Goal: Task Accomplishment & Management: Manage account settings

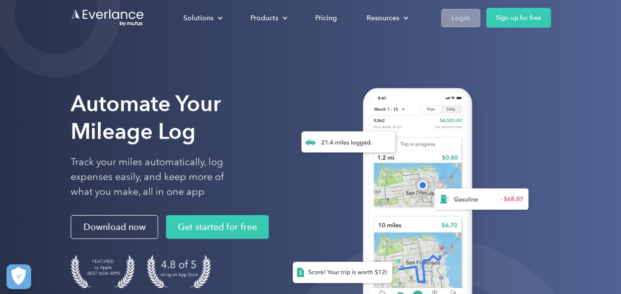
click at [465, 17] on div "Login" at bounding box center [461, 18] width 18 height 12
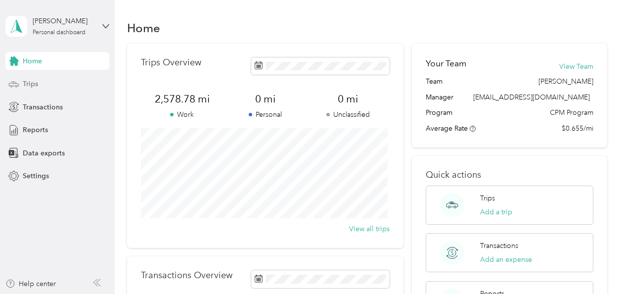
click at [31, 81] on span "Trips" at bounding box center [30, 84] width 15 height 10
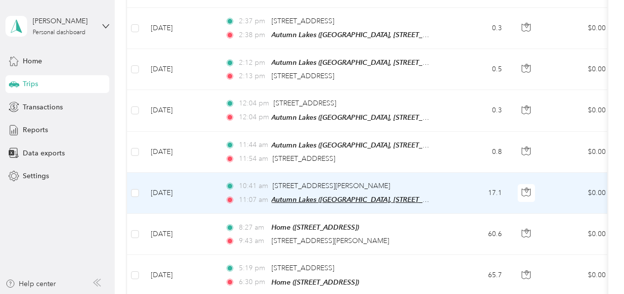
scroll to position [297, 0]
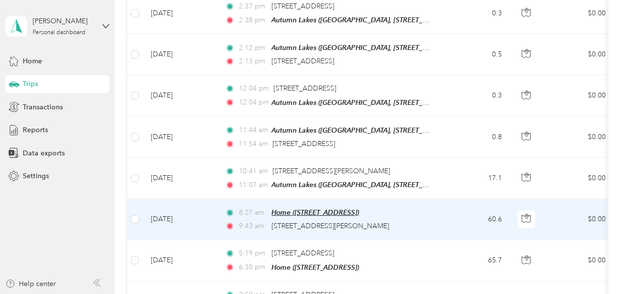
click at [276, 208] on span "Home ([STREET_ADDRESS])" at bounding box center [314, 212] width 87 height 8
click at [299, 181] on button "Edit Place" at bounding box center [303, 182] width 56 height 17
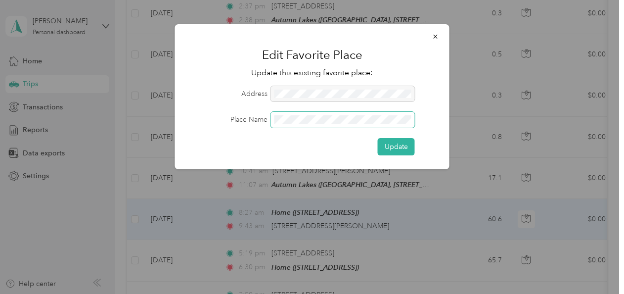
click at [265, 123] on div "Place Name" at bounding box center [312, 120] width 247 height 16
click at [382, 148] on button "Update" at bounding box center [396, 146] width 37 height 17
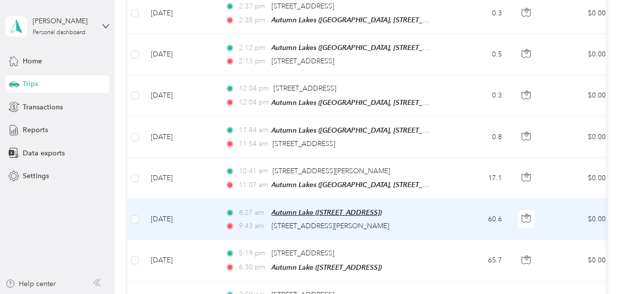
click at [299, 208] on span "Autumn Lake ([STREET_ADDRESS])" at bounding box center [326, 212] width 110 height 8
click at [218, 215] on td "8:27 am [GEOGRAPHIC_DATA] ([STREET_ADDRESS] , [GEOGRAPHIC_DATA], [GEOGRAPHIC_DA…" at bounding box center [330, 219] width 227 height 41
click at [204, 217] on td "[DATE]" at bounding box center [180, 219] width 74 height 41
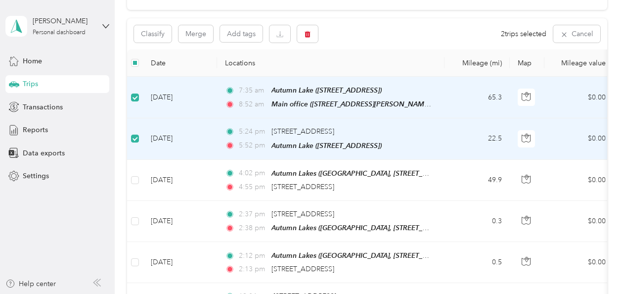
scroll to position [0, 0]
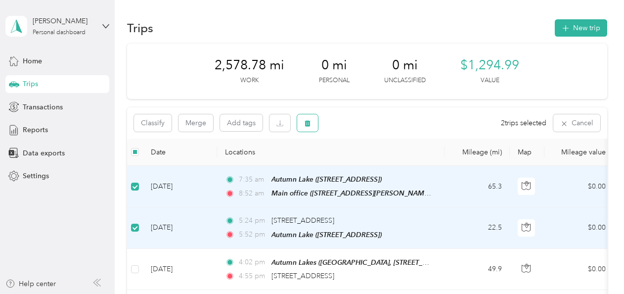
click at [308, 123] on icon "button" at bounding box center [307, 123] width 6 height 6
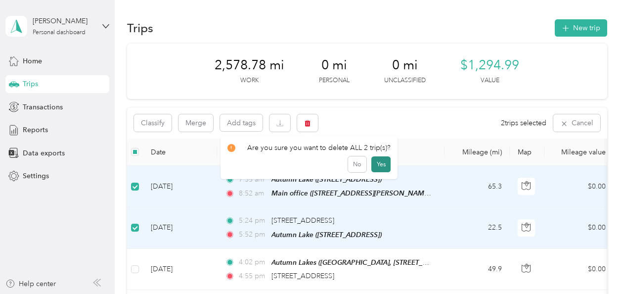
click at [377, 160] on button "Yes" at bounding box center [380, 164] width 19 height 16
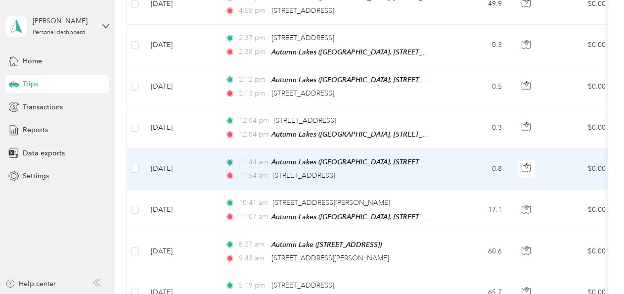
scroll to position [198, 0]
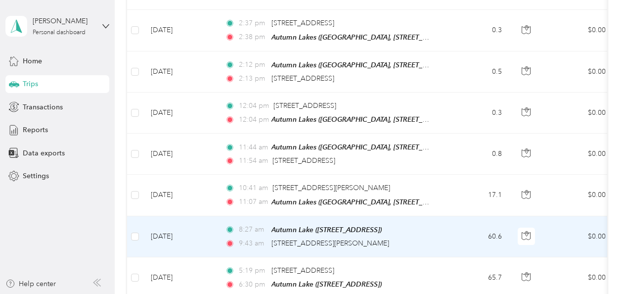
click at [212, 229] on td "[DATE]" at bounding box center [180, 236] width 74 height 41
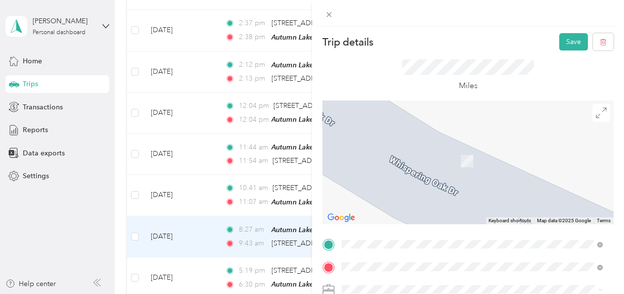
click at [389, 137] on span "Autumn Lake Mobile Home Estate, [STREET_ADDRESS][GEOGRAPHIC_DATA], [GEOGRAPHIC_…" at bounding box center [470, 143] width 221 height 19
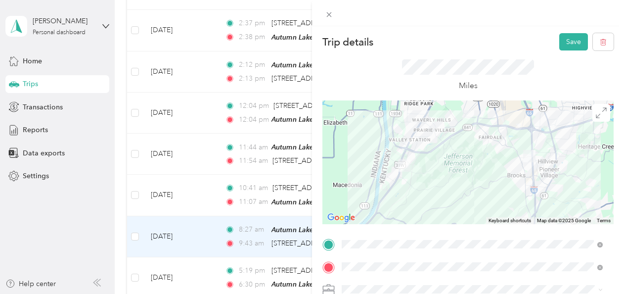
click at [197, 234] on div "Trip details Save This trip cannot be edited because it is either under review,…" at bounding box center [312, 147] width 624 height 294
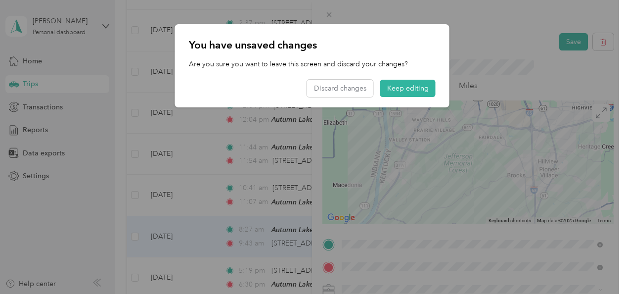
click at [561, 37] on div "You have unsaved changes Are you sure you want to leave this screen and discard…" at bounding box center [449, 67] width 274 height 86
click at [422, 90] on button "Keep editing" at bounding box center [407, 88] width 55 height 17
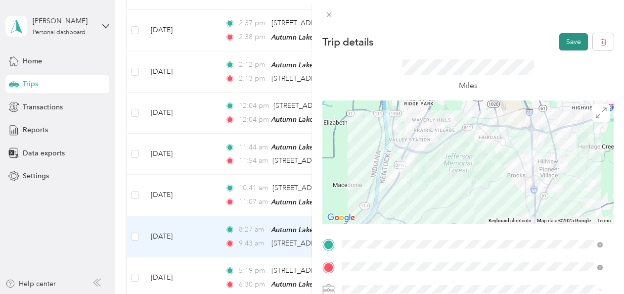
click at [570, 39] on button "Save" at bounding box center [573, 41] width 29 height 17
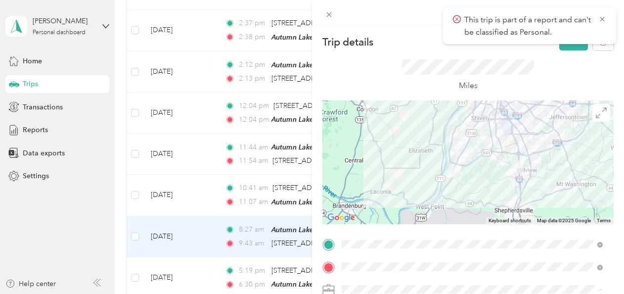
click at [372, 250] on span "Flagship Communities" at bounding box center [379, 254] width 69 height 8
click at [390, 57] on div "Miles" at bounding box center [467, 75] width 291 height 50
click at [603, 17] on icon at bounding box center [602, 19] width 8 height 9
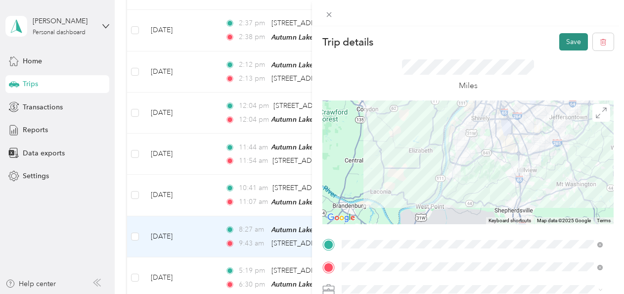
click at [560, 37] on button "Save" at bounding box center [573, 41] width 29 height 17
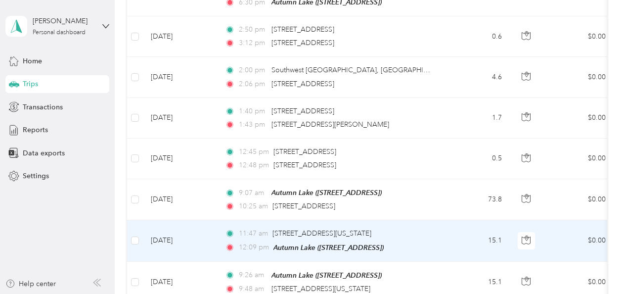
scroll to position [494, 0]
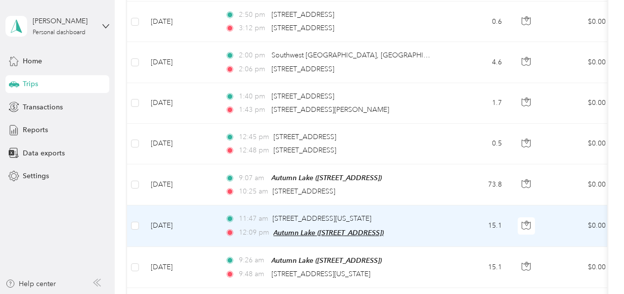
click at [286, 228] on span "Autumn Lake ([STREET_ADDRESS])" at bounding box center [328, 232] width 110 height 8
click at [304, 201] on button "Edit Place" at bounding box center [304, 201] width 56 height 17
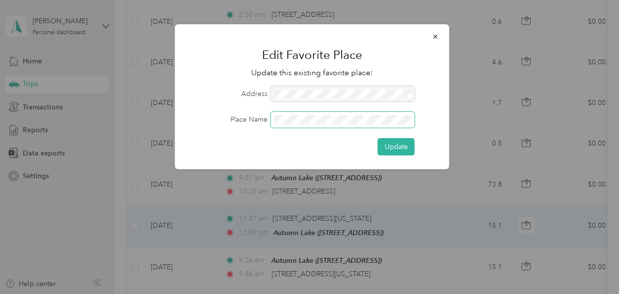
click at [255, 126] on div "Place Name" at bounding box center [312, 120] width 247 height 16
click at [399, 151] on button "Update" at bounding box center [396, 146] width 37 height 17
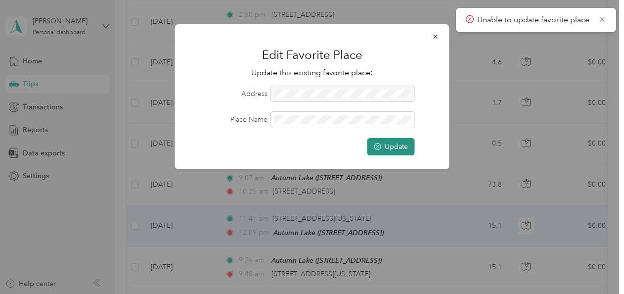
click at [395, 149] on button "Update" at bounding box center [390, 146] width 47 height 17
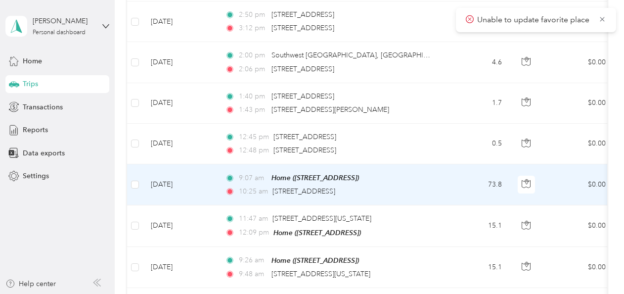
click at [211, 173] on td "[DATE]" at bounding box center [180, 184] width 74 height 41
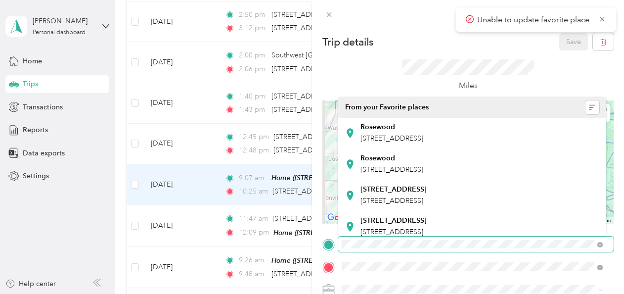
click at [29, 7] on div "Trip details Save This trip cannot be edited because it is either under review,…" at bounding box center [312, 147] width 624 height 294
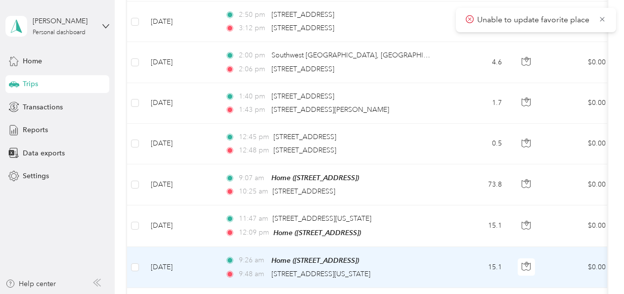
click at [211, 255] on td "[DATE]" at bounding box center [180, 267] width 74 height 41
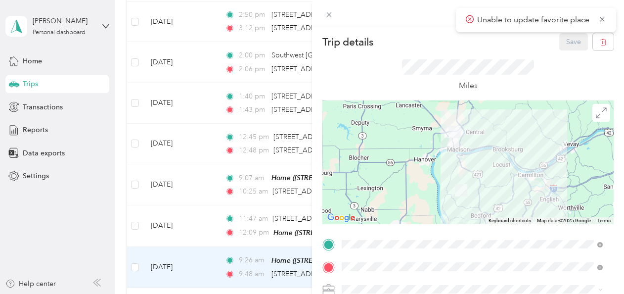
scroll to position [49, 0]
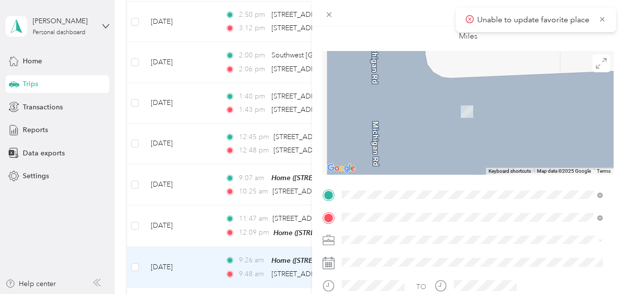
click at [416, 85] on span "Autumn Lake Mobile Home Estate, [STREET_ADDRESS][GEOGRAPHIC_DATA], [GEOGRAPHIC_…" at bounding box center [470, 94] width 221 height 19
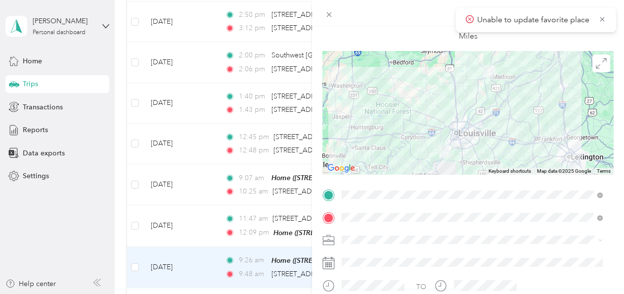
click at [364, 254] on span "Flagship Communities" at bounding box center [379, 257] width 69 height 8
click at [602, 19] on icon at bounding box center [601, 19] width 4 height 4
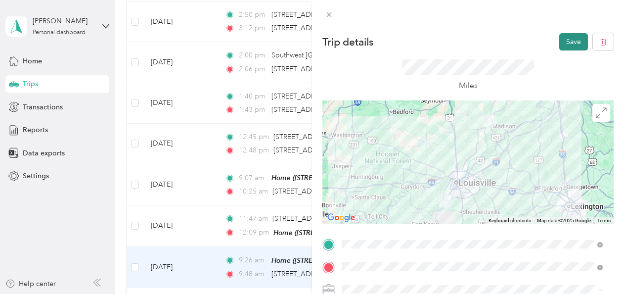
click at [563, 43] on button "Save" at bounding box center [573, 41] width 29 height 17
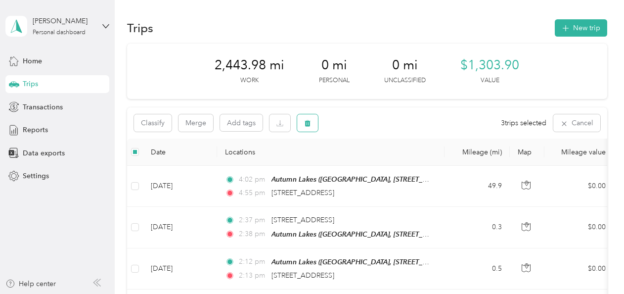
click at [308, 123] on icon "button" at bounding box center [307, 123] width 7 height 7
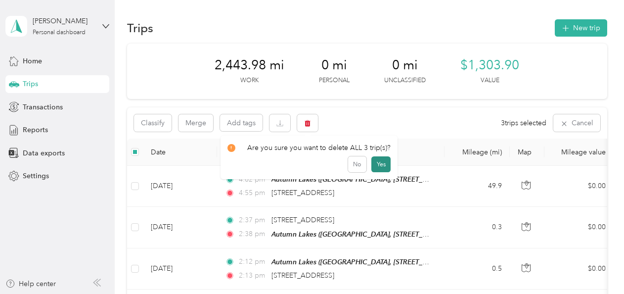
click at [382, 160] on button "Yes" at bounding box center [380, 164] width 19 height 16
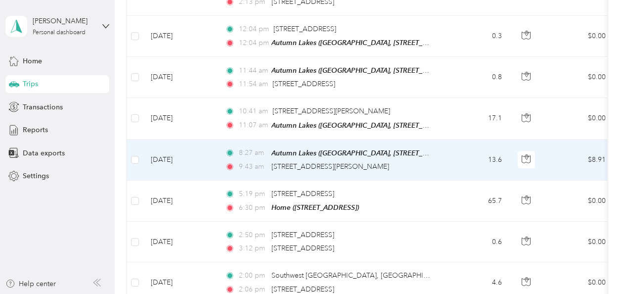
scroll to position [297, 0]
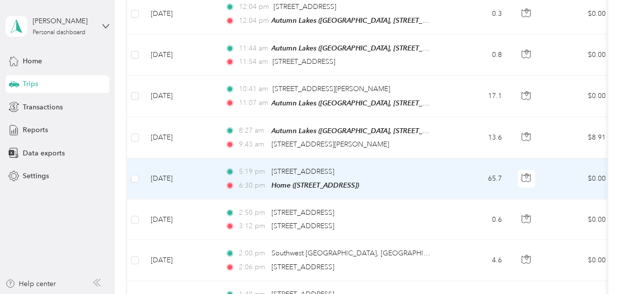
click at [212, 173] on td "[DATE]" at bounding box center [180, 178] width 74 height 41
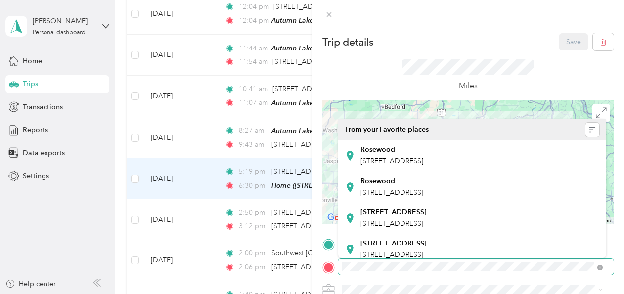
click at [27, 35] on div "Trip details Save This trip cannot be edited because it is either under review,…" at bounding box center [312, 147] width 624 height 294
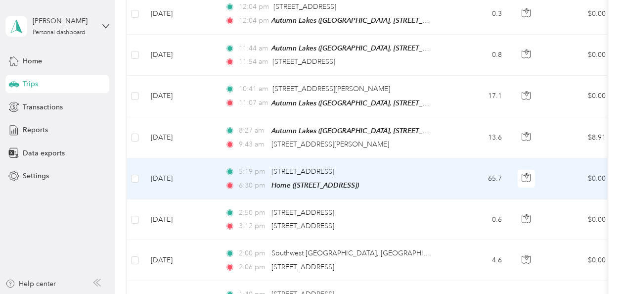
click at [205, 179] on td "[DATE]" at bounding box center [180, 178] width 74 height 41
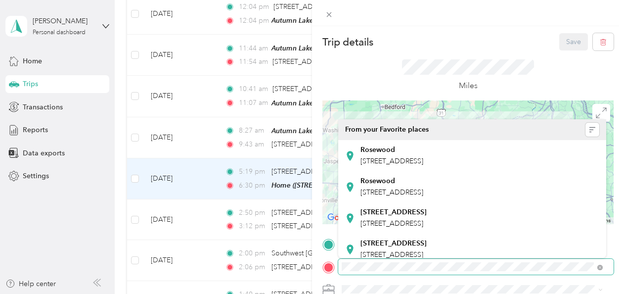
click at [536, 271] on span at bounding box center [475, 266] width 275 height 16
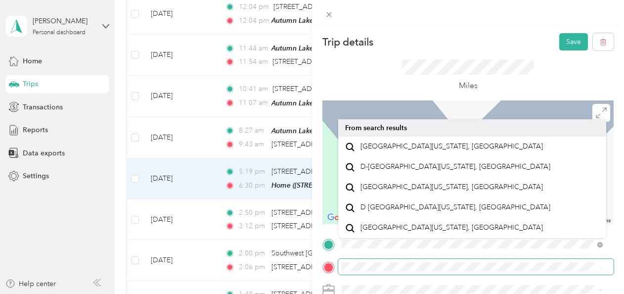
click at [337, 270] on div at bounding box center [467, 266] width 291 height 16
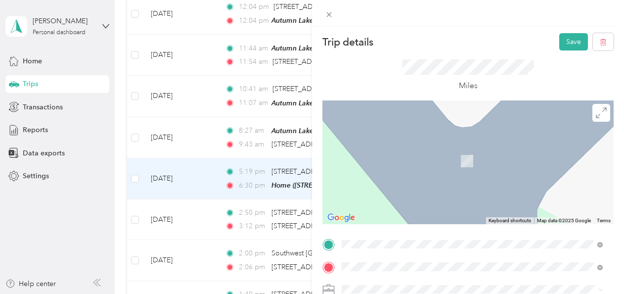
click at [393, 157] on span "Autumn Lake Mobile Home Estate, [STREET_ADDRESS][GEOGRAPHIC_DATA], [GEOGRAPHIC_…" at bounding box center [470, 166] width 221 height 19
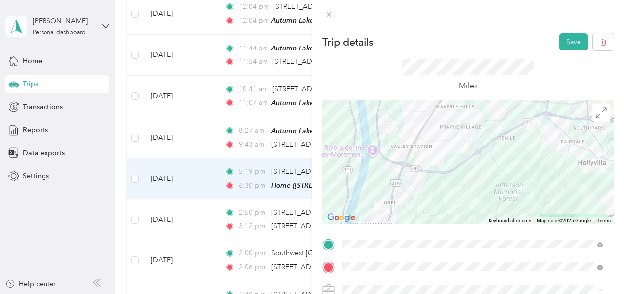
click at [363, 253] on span "Flagship Communities" at bounding box center [379, 254] width 69 height 8
click at [560, 42] on button "Save" at bounding box center [573, 41] width 29 height 17
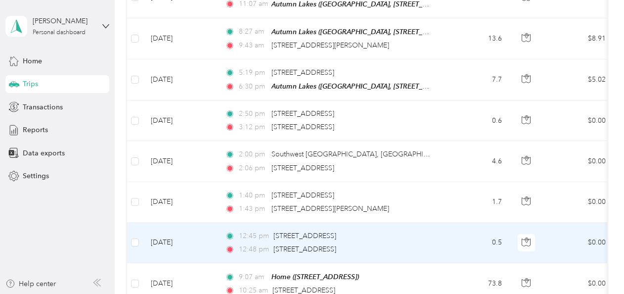
scroll to position [445, 0]
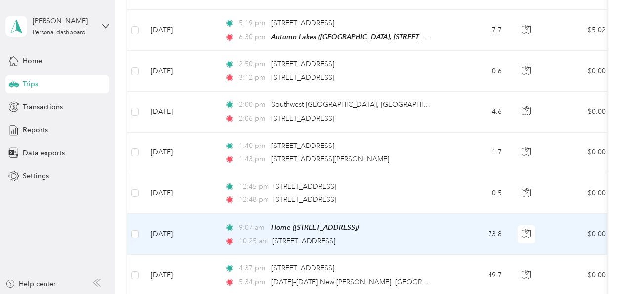
click at [200, 224] on td "[DATE]" at bounding box center [180, 233] width 74 height 41
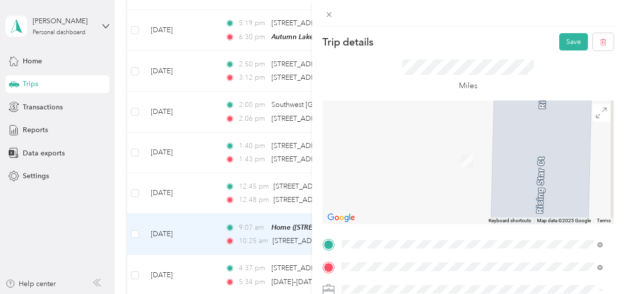
click at [409, 134] on span "Autumn Lake Mobile Home Estate, [STREET_ADDRESS][GEOGRAPHIC_DATA], [GEOGRAPHIC_…" at bounding box center [470, 143] width 221 height 19
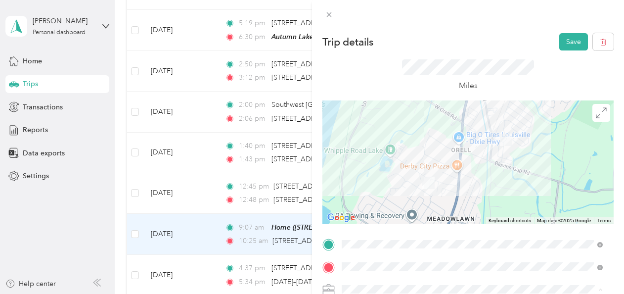
click at [370, 254] on span "Flagship Communities" at bounding box center [379, 254] width 69 height 8
click at [564, 43] on button "Save" at bounding box center [573, 41] width 29 height 17
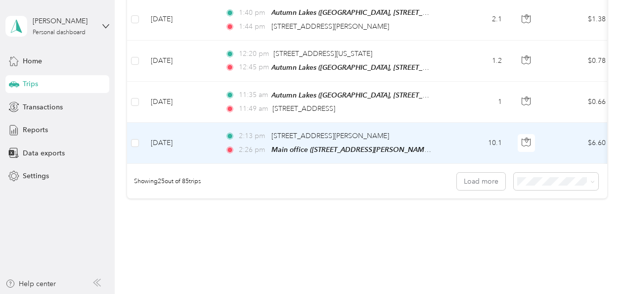
scroll to position [1038, 0]
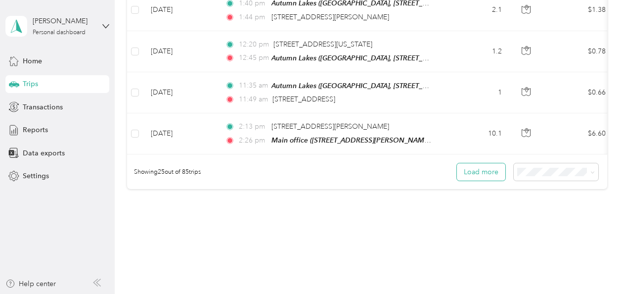
click at [487, 167] on button "Load more" at bounding box center [481, 171] width 48 height 17
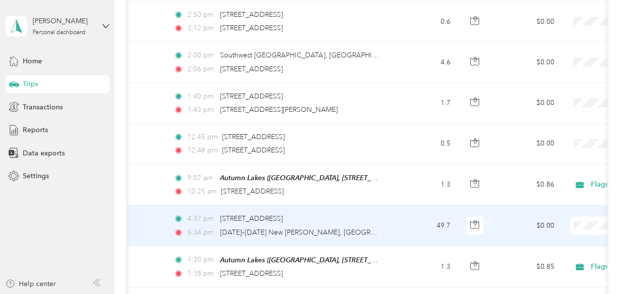
scroll to position [544, 0]
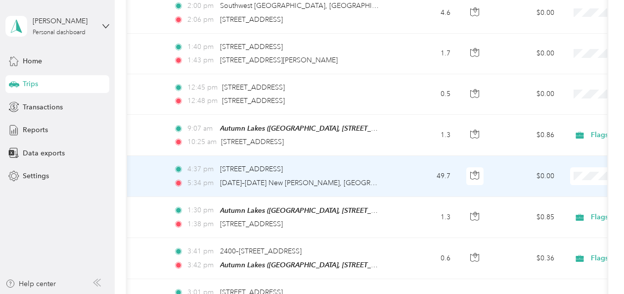
click at [554, 188] on span "Flagship Communities" at bounding box center [571, 187] width 91 height 10
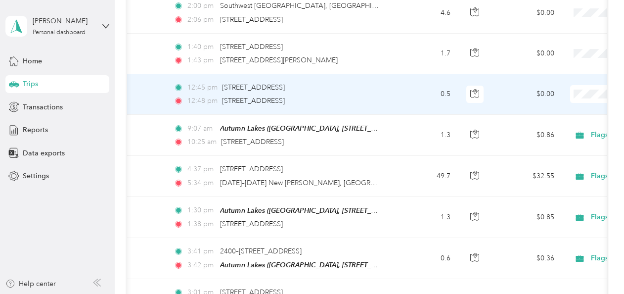
click at [558, 103] on span "Flagship Communities" at bounding box center [571, 104] width 91 height 10
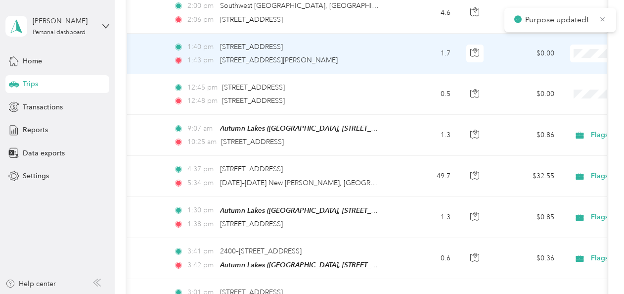
click at [560, 64] on span "Flagship Communities" at bounding box center [571, 63] width 91 height 10
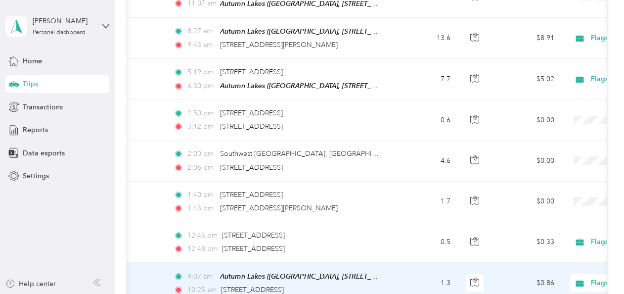
scroll to position [395, 0]
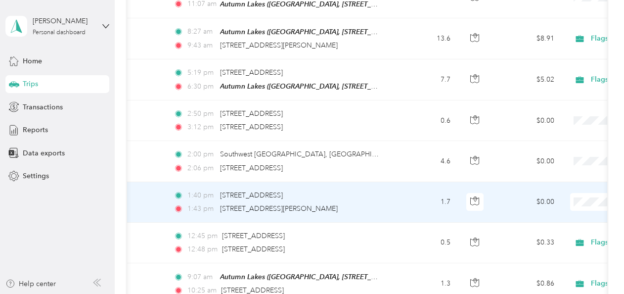
click at [560, 214] on span "Flagship Communities" at bounding box center [571, 212] width 91 height 10
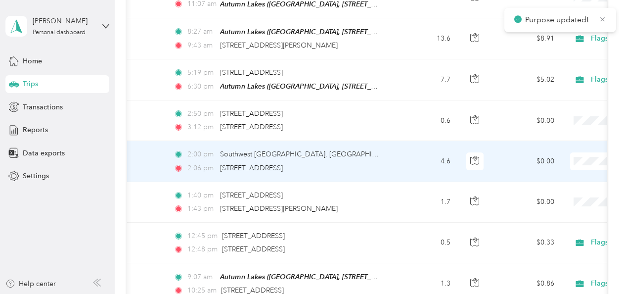
click at [559, 172] on span "Flagship Communities" at bounding box center [571, 174] width 91 height 10
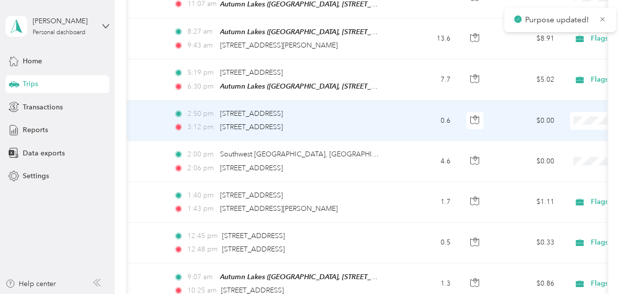
click at [563, 131] on span "Flagship Communities" at bounding box center [571, 133] width 91 height 10
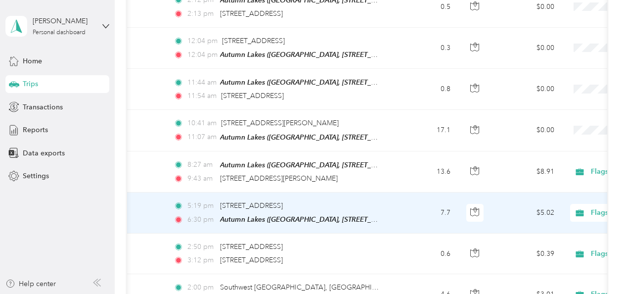
scroll to position [247, 0]
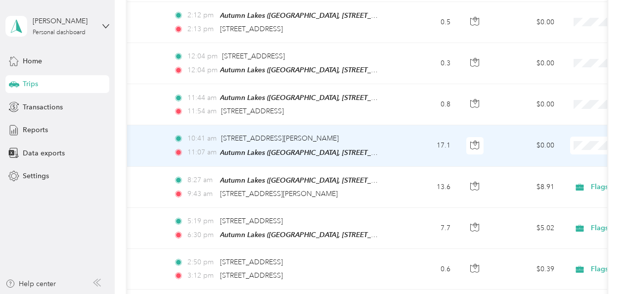
click at [555, 161] on li "Flagship Communities" at bounding box center [562, 159] width 123 height 17
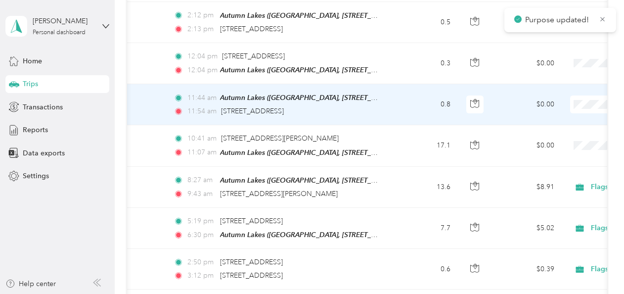
click at [563, 117] on span "Flagship Communities" at bounding box center [571, 119] width 91 height 10
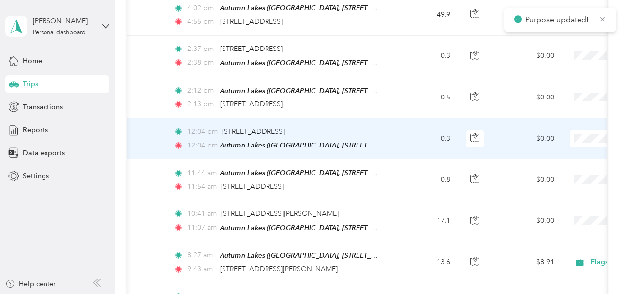
scroll to position [148, 0]
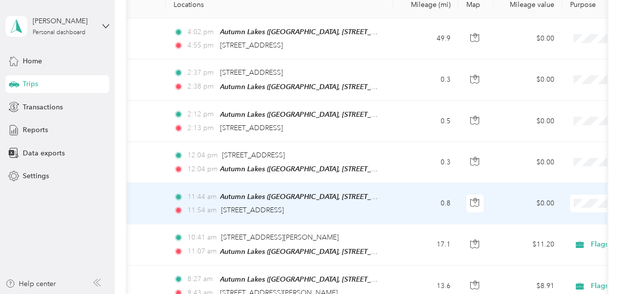
click at [553, 216] on span "Flagship Communities" at bounding box center [571, 218] width 91 height 10
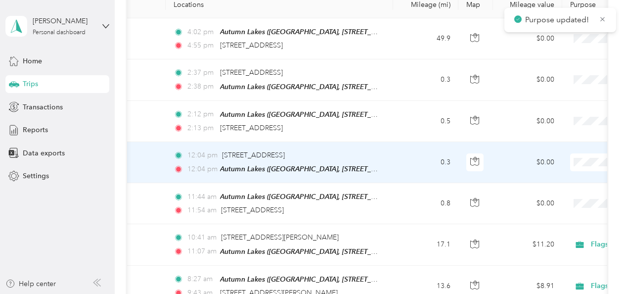
click at [567, 174] on span "Flagship Communities" at bounding box center [571, 177] width 91 height 10
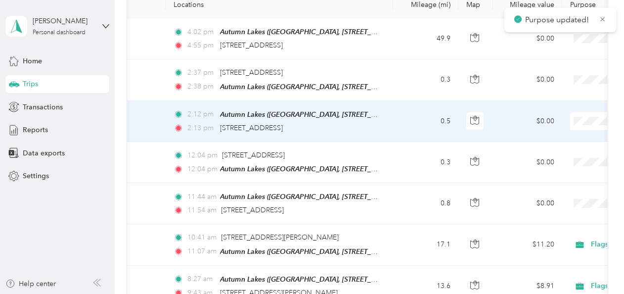
click at [566, 134] on span "Flagship Communities" at bounding box center [571, 136] width 91 height 10
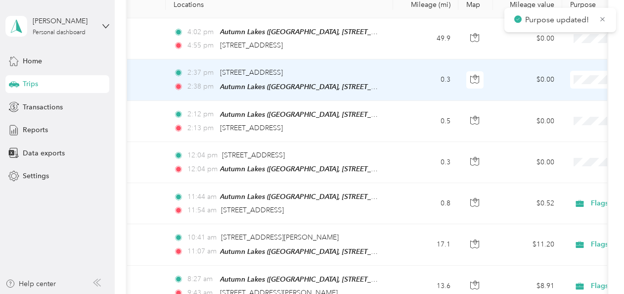
click at [572, 94] on span "Flagship Communities" at bounding box center [571, 97] width 91 height 10
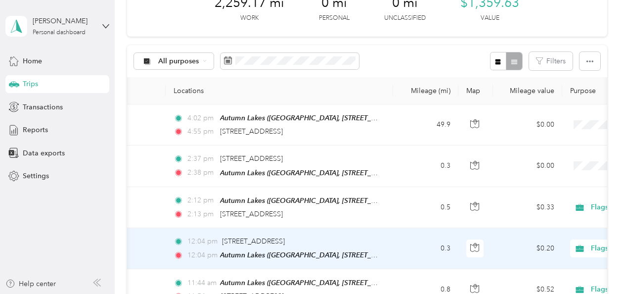
scroll to position [49, 0]
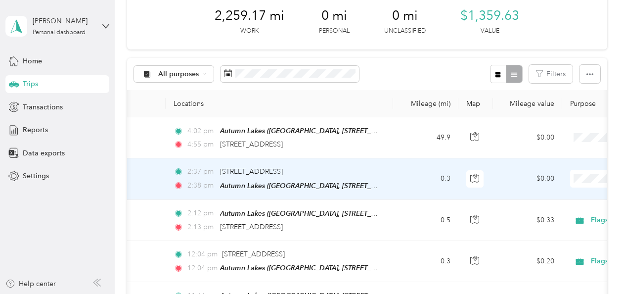
click at [559, 195] on span "Flagship Communities" at bounding box center [571, 196] width 91 height 10
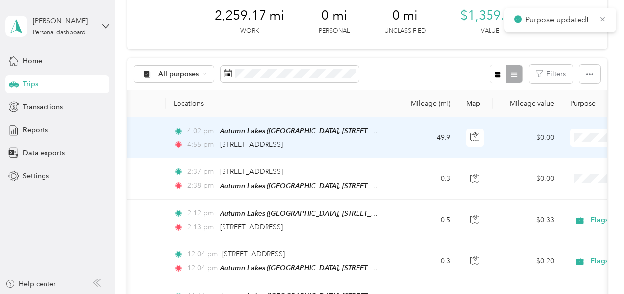
click at [566, 151] on span "Flagship Communities" at bounding box center [571, 155] width 91 height 10
click at [557, 153] on span "Flagship Communities" at bounding box center [571, 155] width 91 height 10
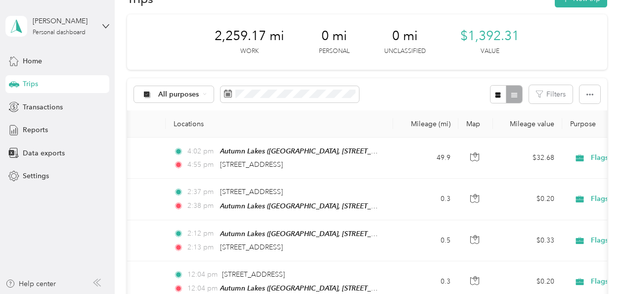
scroll to position [0, 0]
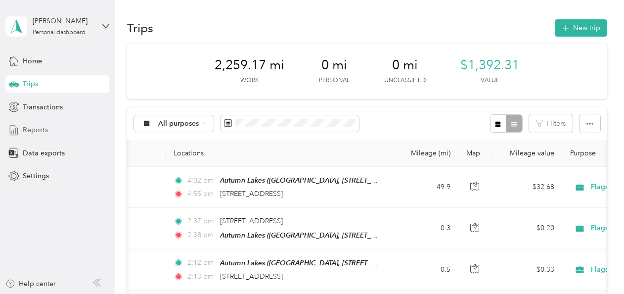
click at [32, 128] on span "Reports" at bounding box center [35, 130] width 25 height 10
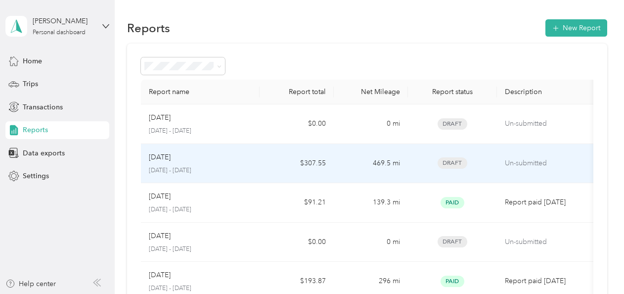
click at [234, 162] on div "Aug [DATE] - [DATE]" at bounding box center [200, 163] width 103 height 23
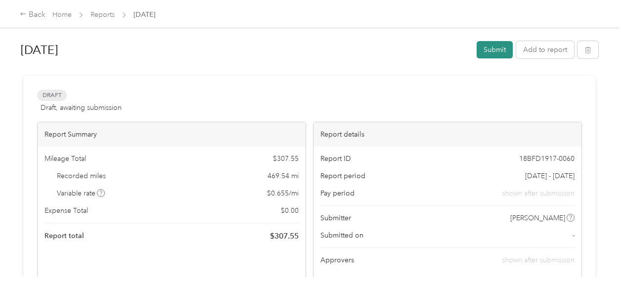
click at [486, 47] on button "Submit" at bounding box center [494, 49] width 36 height 17
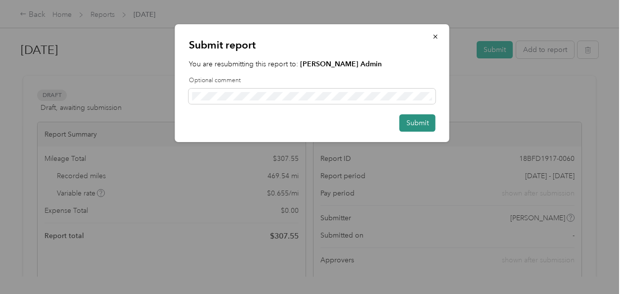
click at [415, 125] on button "Submit" at bounding box center [417, 122] width 36 height 17
